Goal: Task Accomplishment & Management: Use online tool/utility

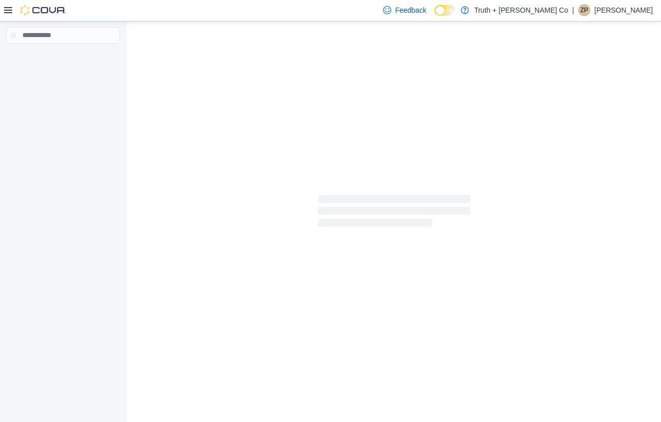
select select "**********"
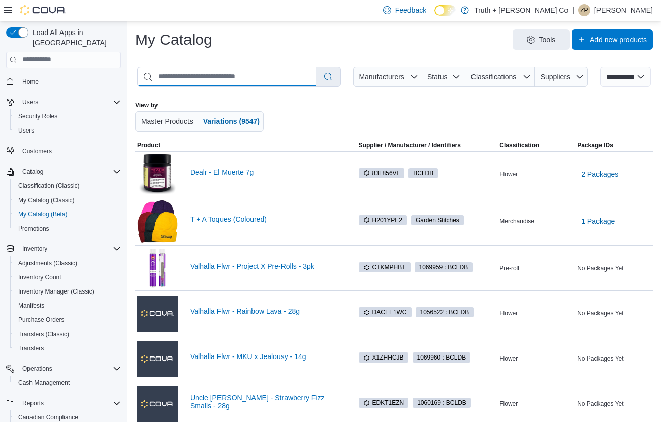
click at [261, 70] on input "search" at bounding box center [227, 76] width 178 height 19
type input "*********"
select select "*********"
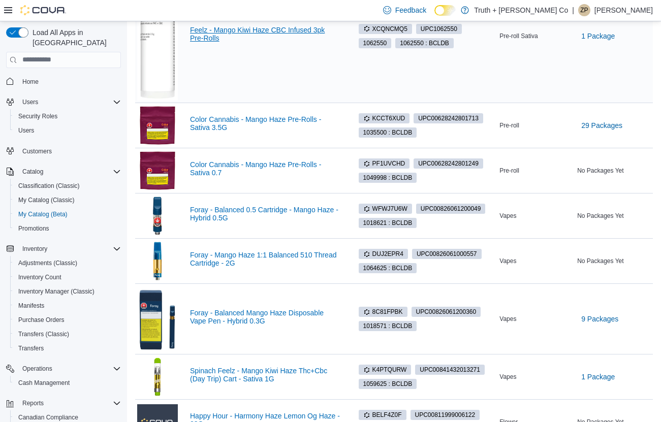
scroll to position [508, 0]
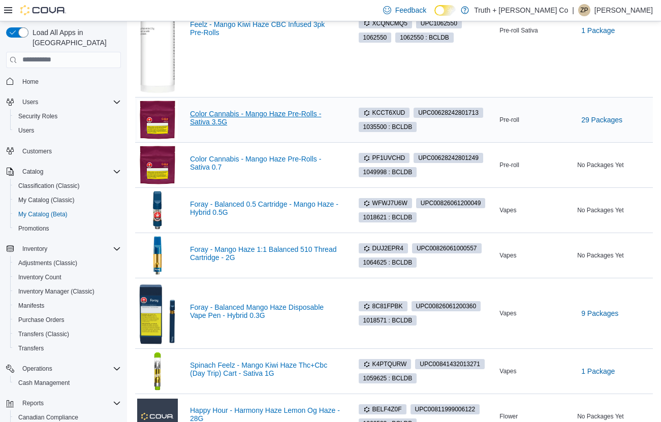
type input "**********"
click at [265, 114] on link "Color Cannabis - Mango Haze Pre-Rolls - Sativa 3.5G" at bounding box center [265, 118] width 150 height 16
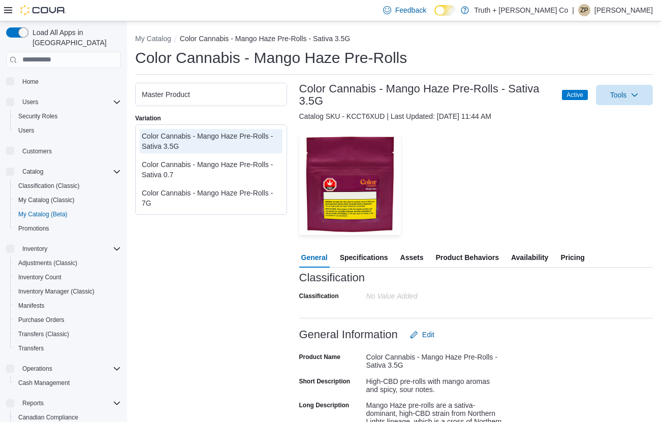
click at [529, 272] on div "Classification" at bounding box center [476, 278] width 354 height 12
click at [527, 257] on span "Availability" at bounding box center [529, 258] width 37 height 20
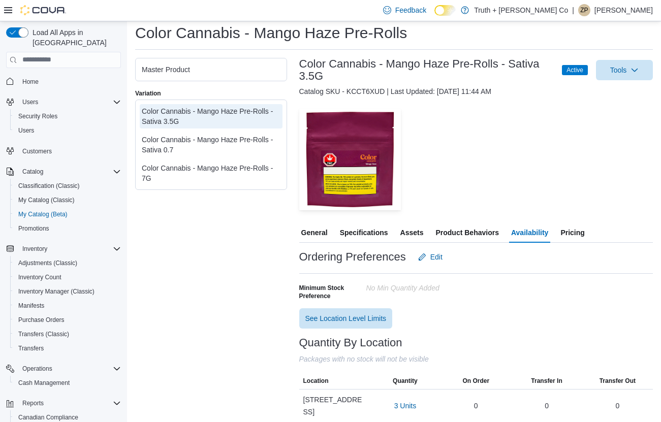
scroll to position [24, 0]
click at [581, 228] on span "Pricing" at bounding box center [573, 233] width 24 height 20
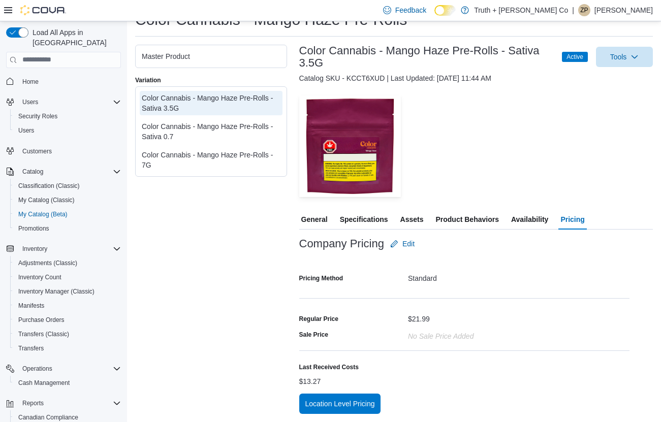
scroll to position [38, 0]
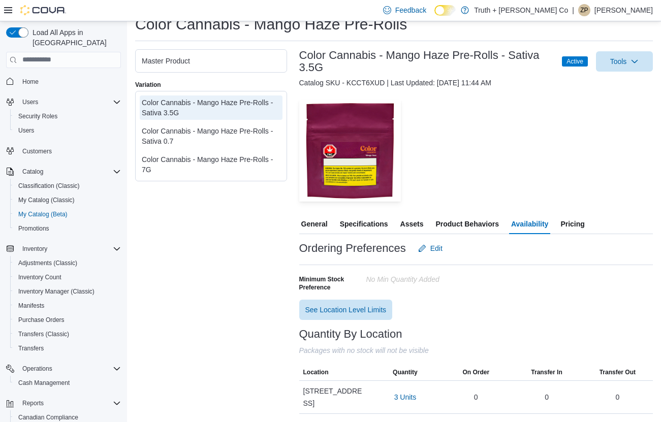
scroll to position [24, 0]
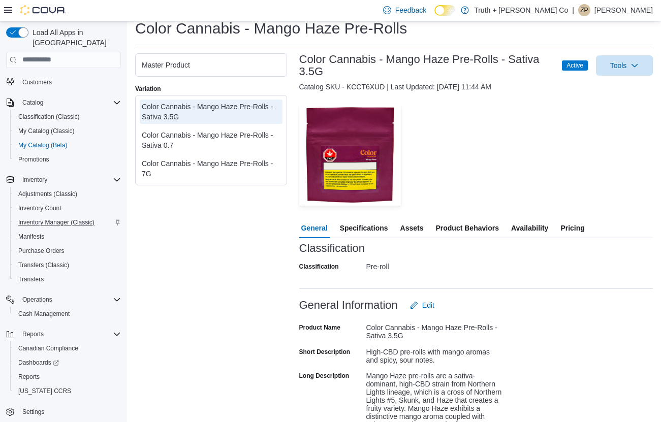
scroll to position [33, 0]
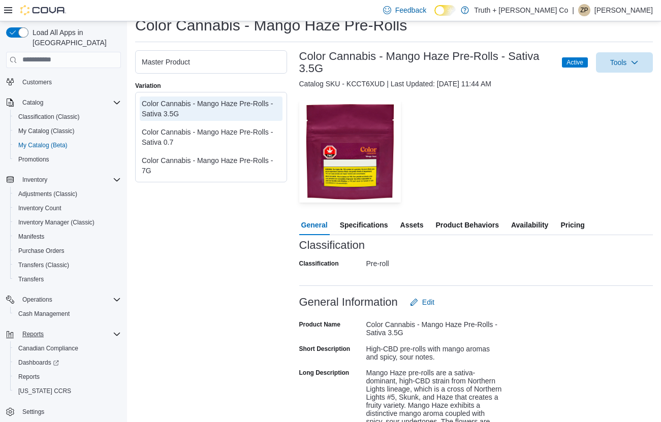
click at [39, 330] on span "Reports" at bounding box center [32, 334] width 21 height 8
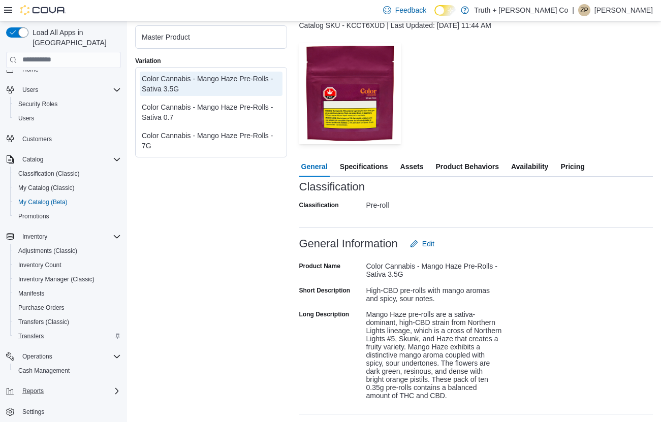
scroll to position [111, 0]
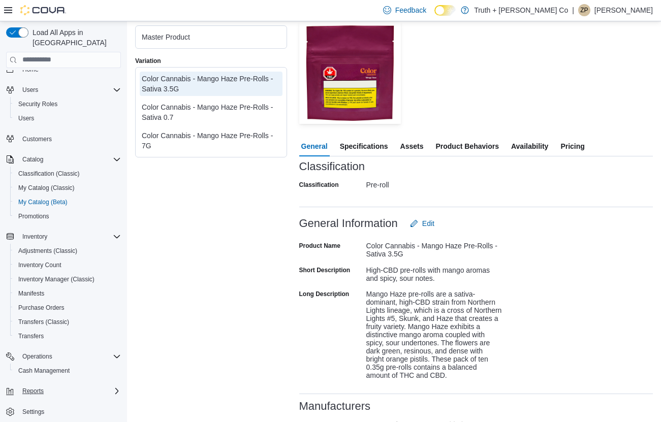
click at [34, 387] on span "Reports" at bounding box center [32, 391] width 21 height 8
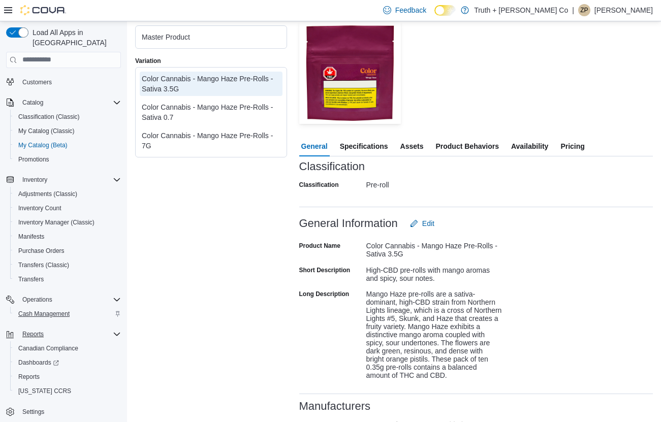
scroll to position [69, 0]
click at [32, 373] on span "Reports" at bounding box center [28, 377] width 21 height 8
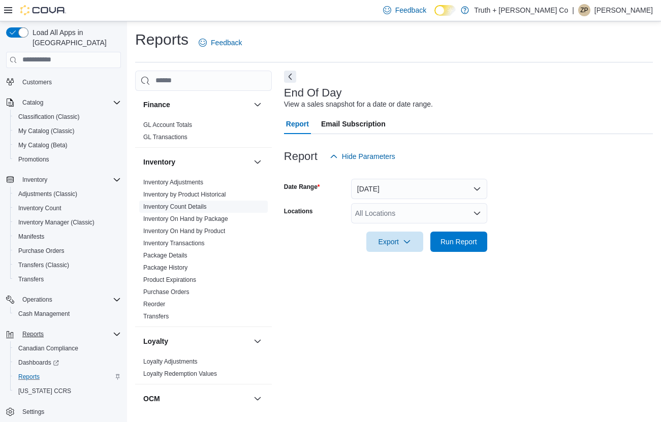
scroll to position [494, 0]
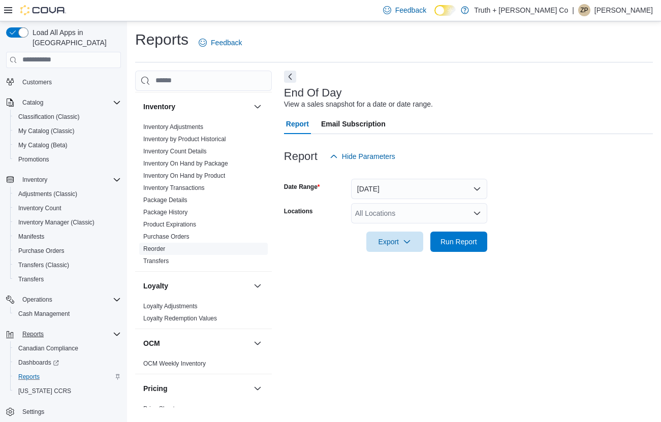
click at [152, 246] on link "Reorder" at bounding box center [154, 249] width 22 height 7
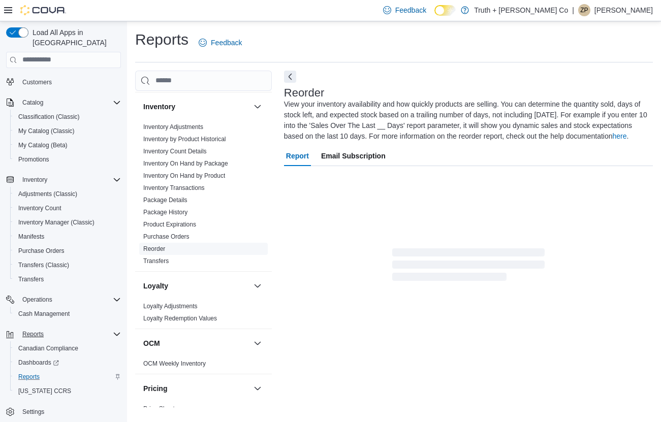
scroll to position [47, 0]
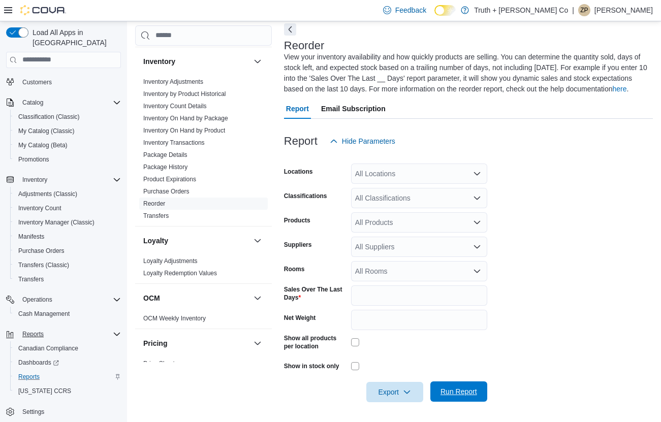
click at [455, 388] on span "Run Report" at bounding box center [459, 392] width 37 height 10
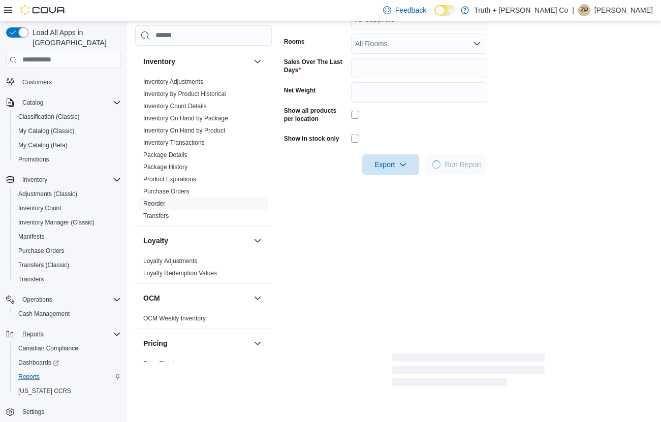
scroll to position [277, 0]
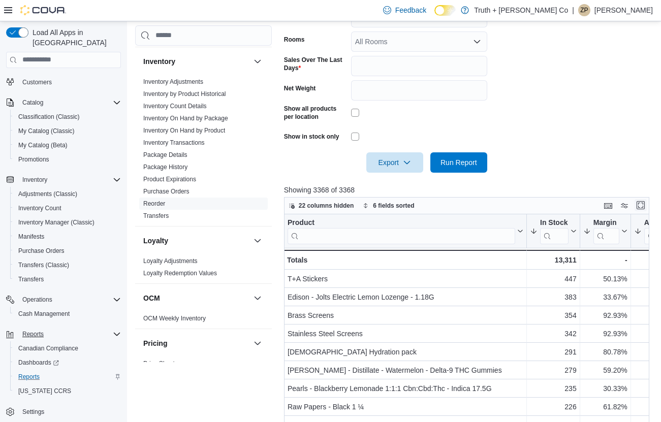
click at [643, 205] on button "Enter fullscreen" at bounding box center [641, 205] width 12 height 12
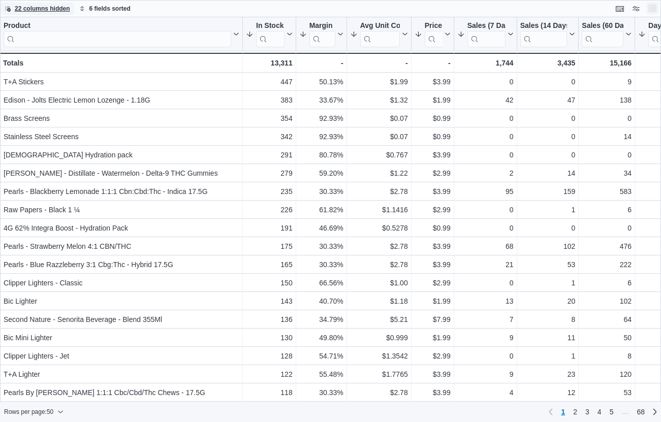
scroll to position [0, 0]
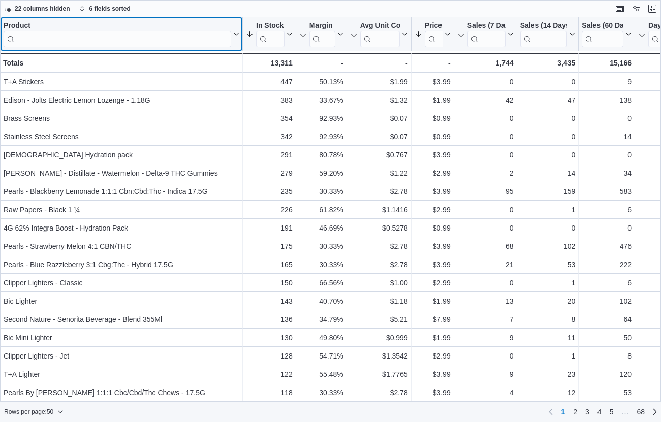
click at [198, 43] on input "search" at bounding box center [118, 39] width 228 height 16
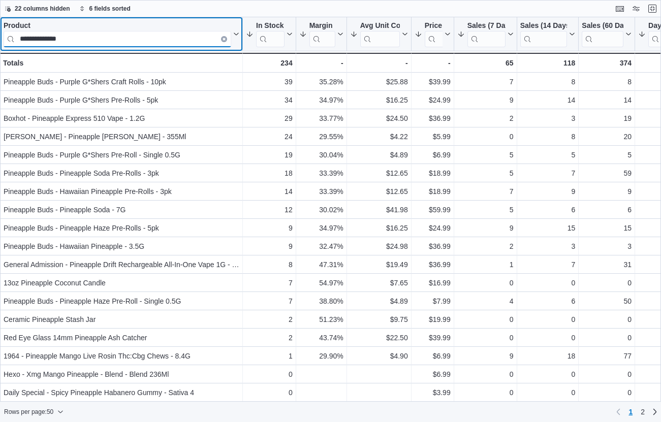
type input "**********"
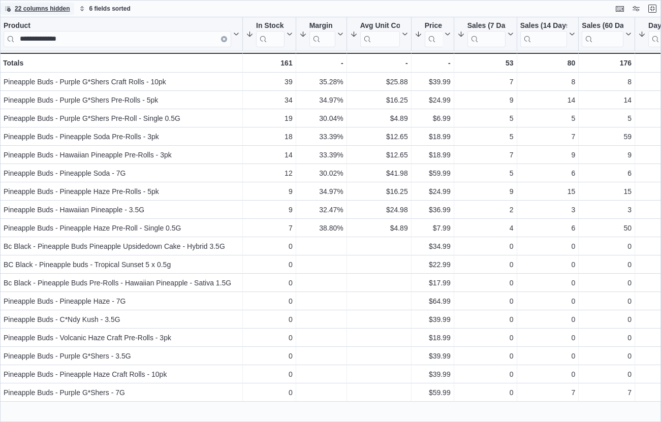
click at [550, 2] on div "22 columns hidden 6 fields sorted" at bounding box center [330, 8] width 661 height 17
